Goal: Task Accomplishment & Management: Manage account settings

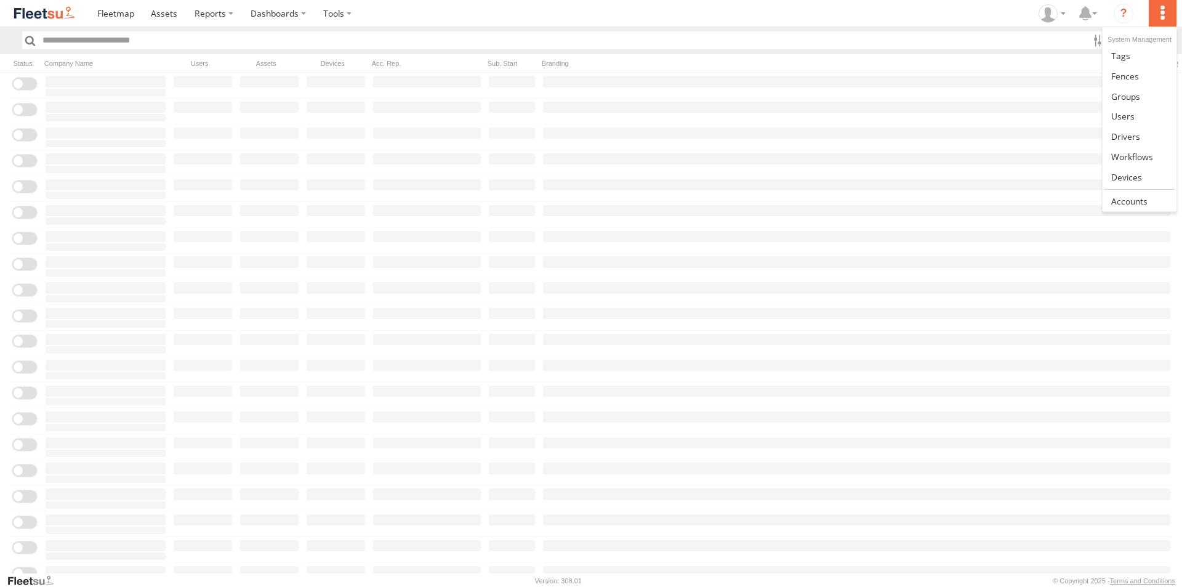
click at [1172, 7] on label at bounding box center [1162, 13] width 27 height 26
click at [1137, 200] on span at bounding box center [1129, 201] width 36 height 12
click at [0, 0] on label "Close" at bounding box center [0, 0] width 0 height 0
click at [33, 12] on img at bounding box center [44, 13] width 64 height 17
click at [0, 0] on label "Close" at bounding box center [0, 0] width 0 height 0
